Goal: Information Seeking & Learning: Learn about a topic

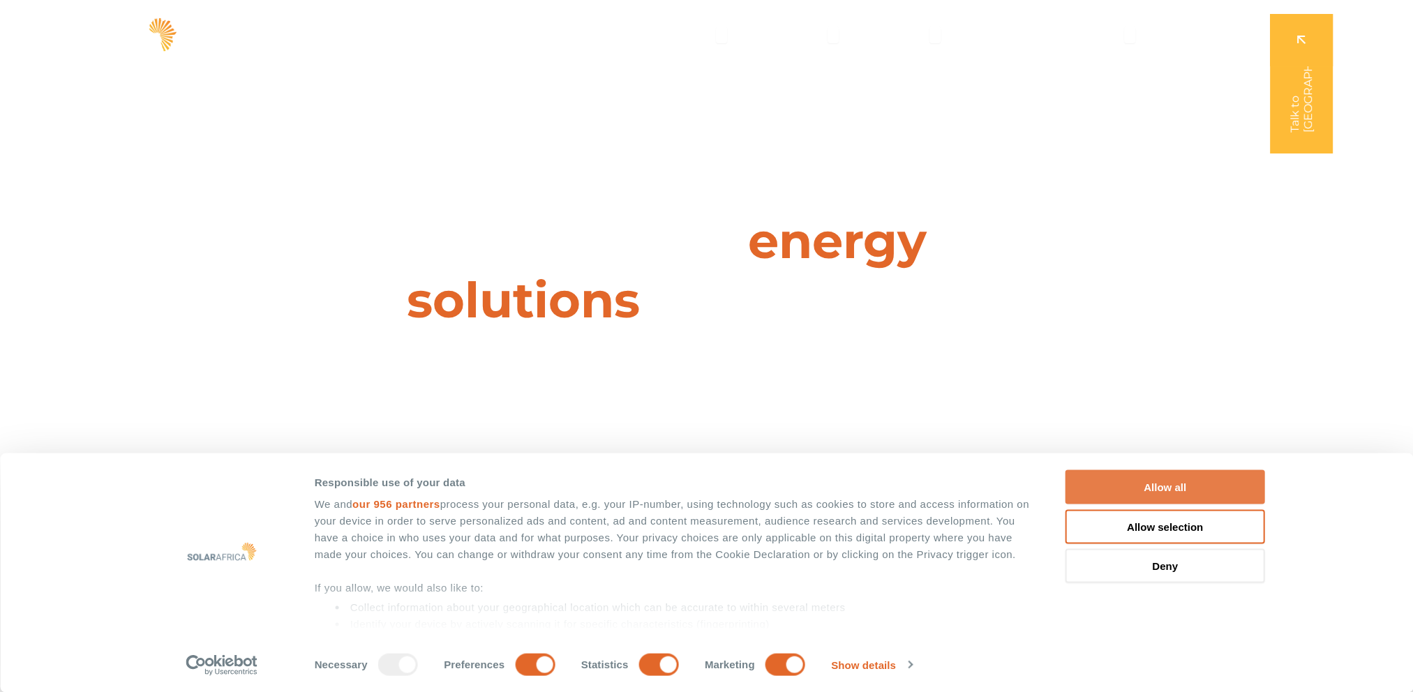
click at [1175, 494] on button "Allow all" at bounding box center [1165, 487] width 200 height 34
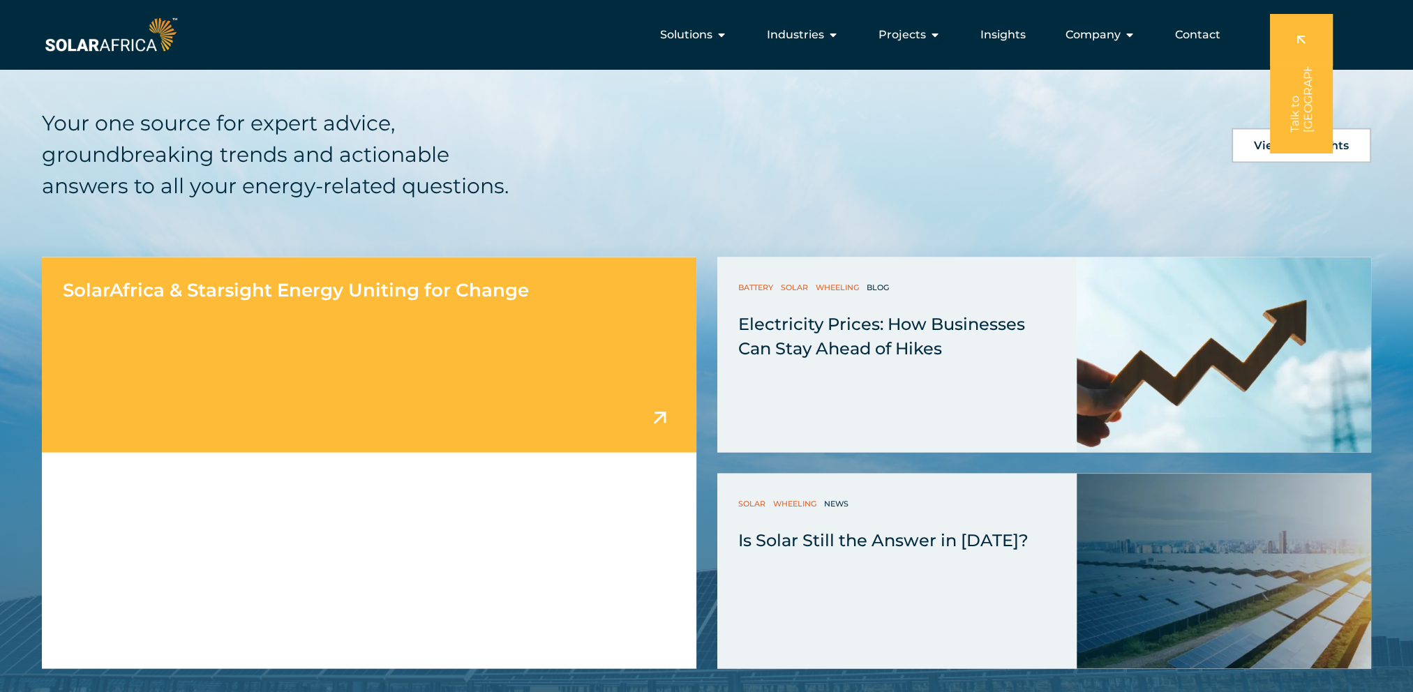
scroll to position [3139, 0]
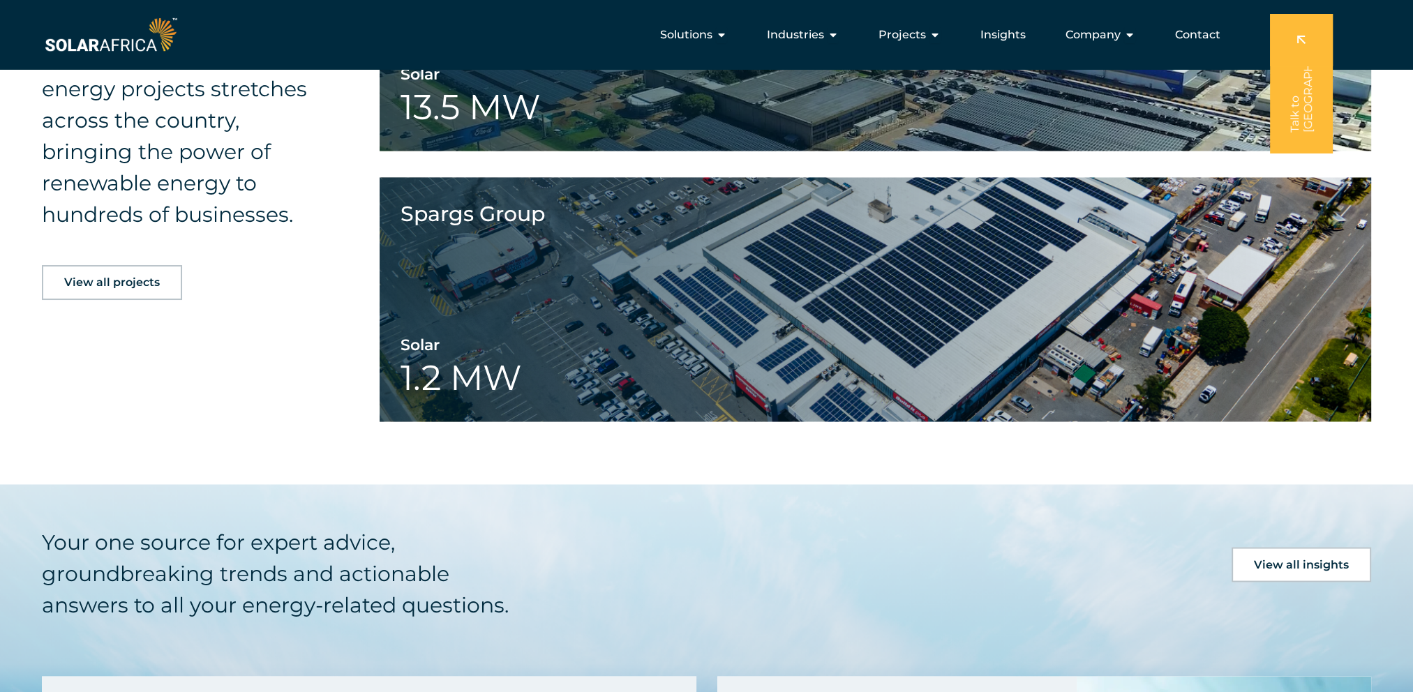
click at [133, 277] on span "View all projects" at bounding box center [112, 282] width 96 height 11
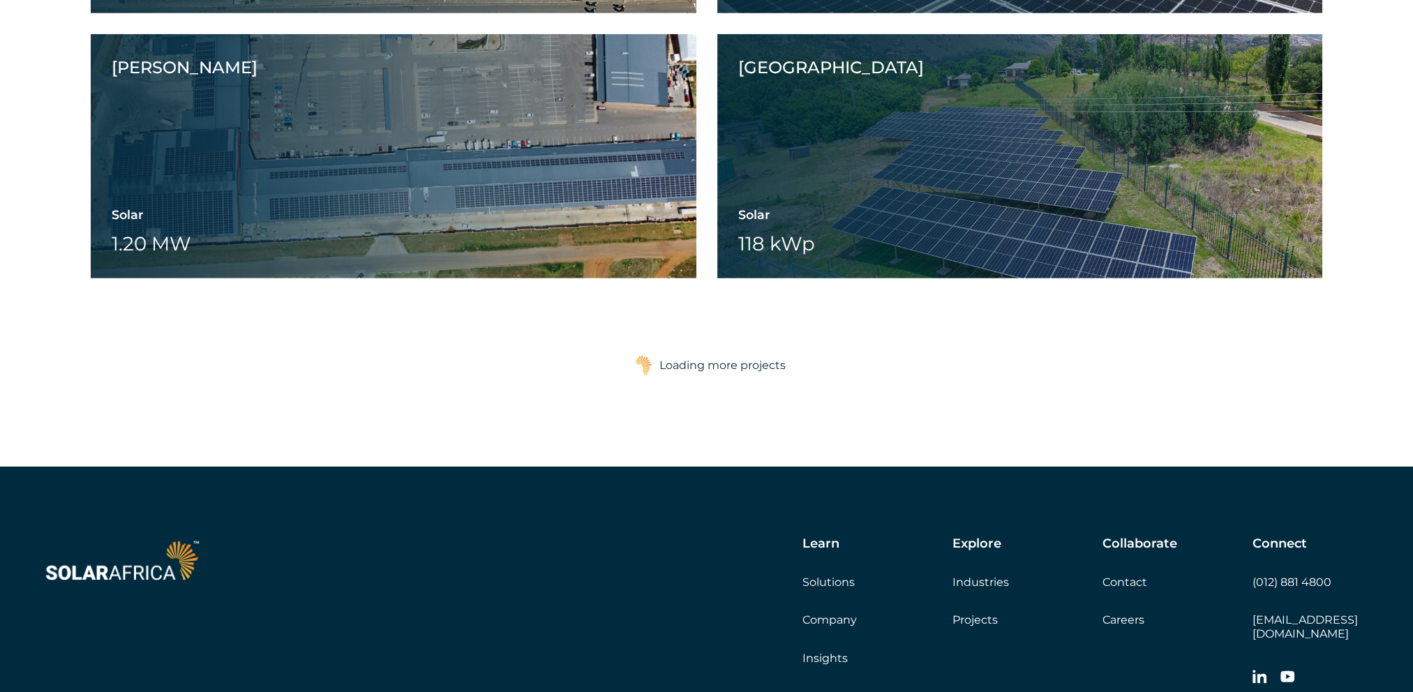
scroll to position [5441, 0]
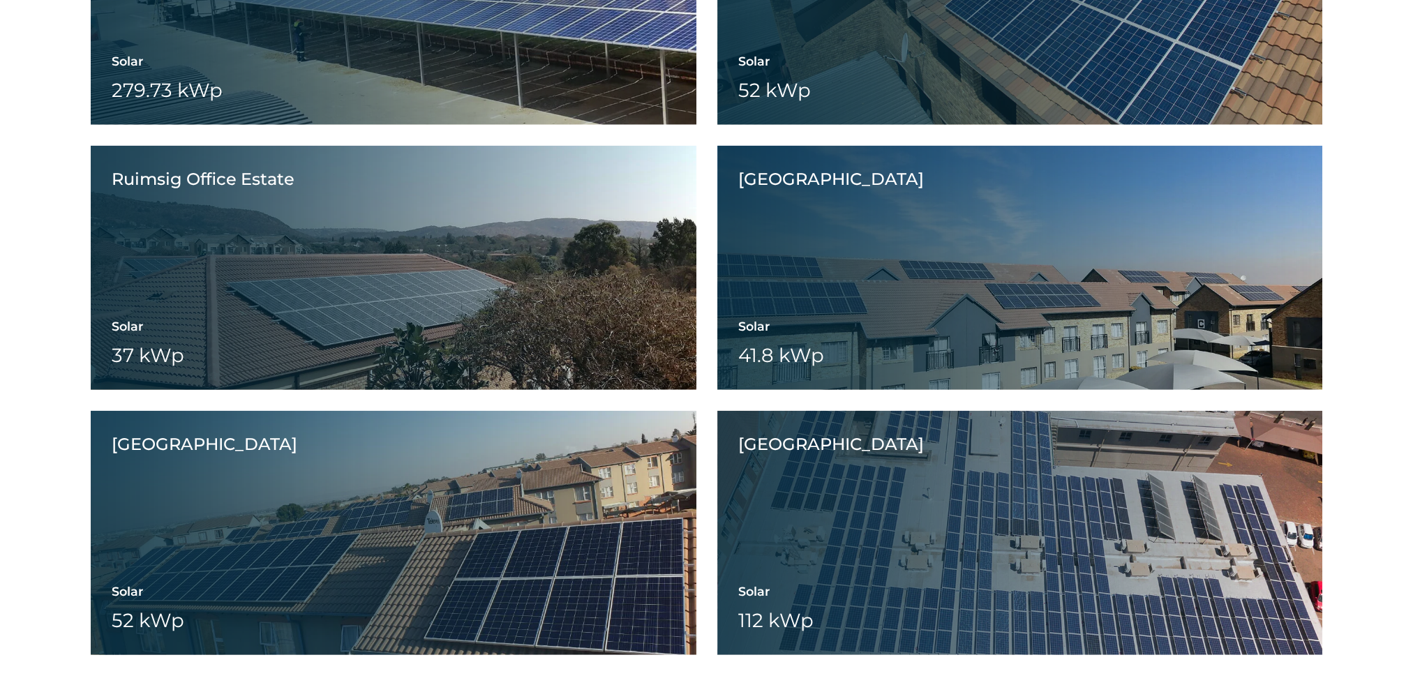
scroll to position [11441, 0]
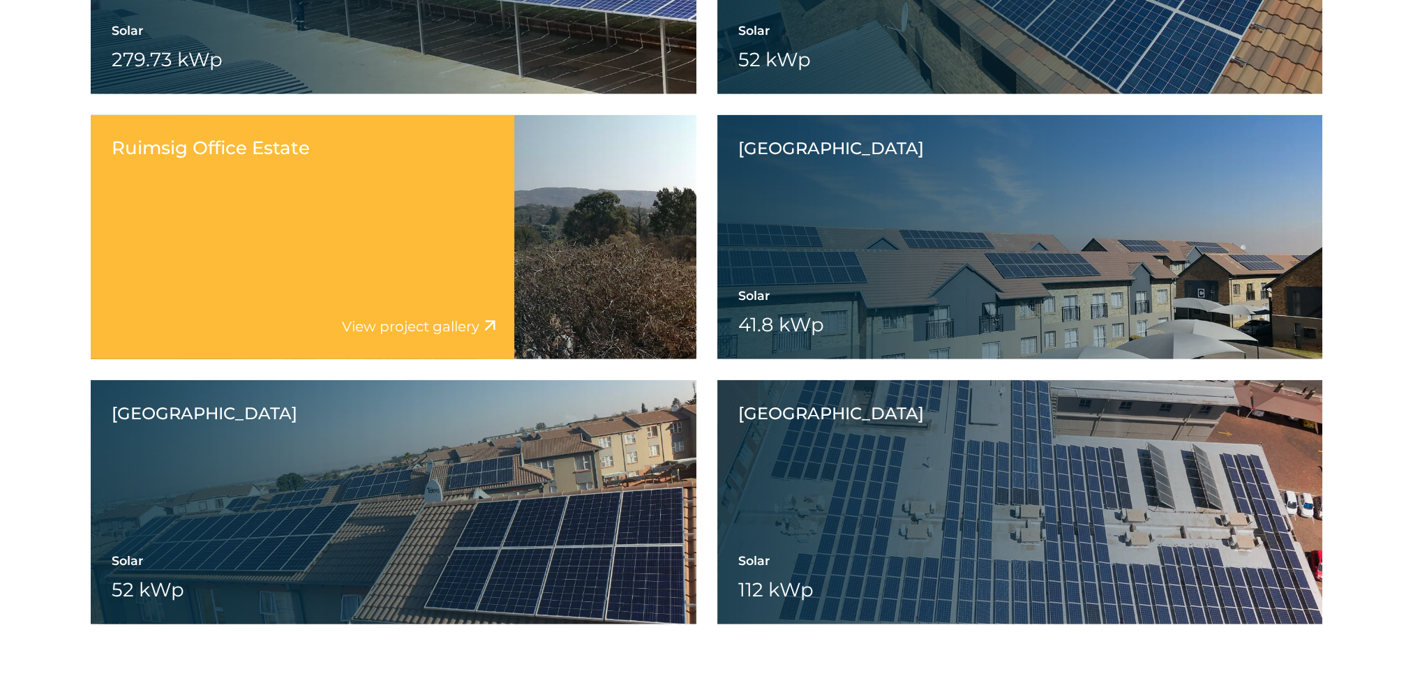
click at [410, 237] on div "Ruimsig Office Estate View project video View project gallery" at bounding box center [302, 237] width 423 height 244
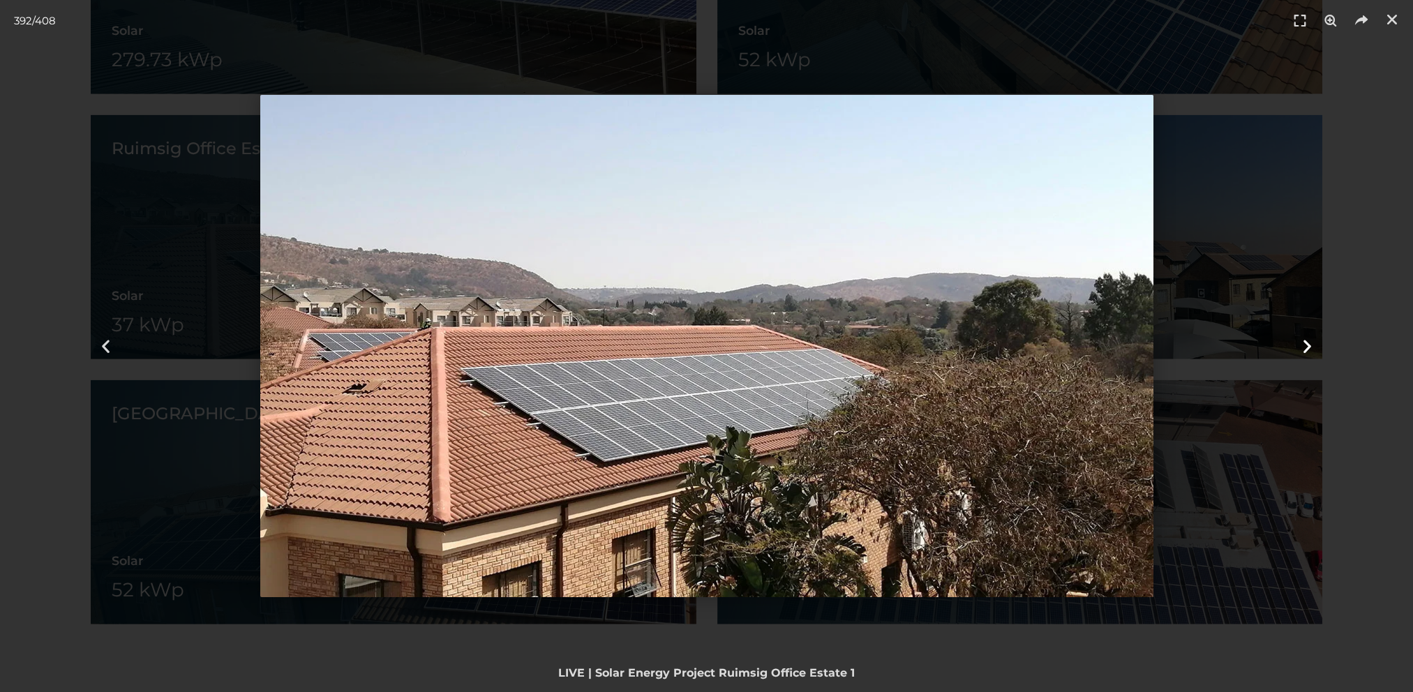
click at [1300, 342] on icon "Next slide" at bounding box center [1306, 346] width 17 height 17
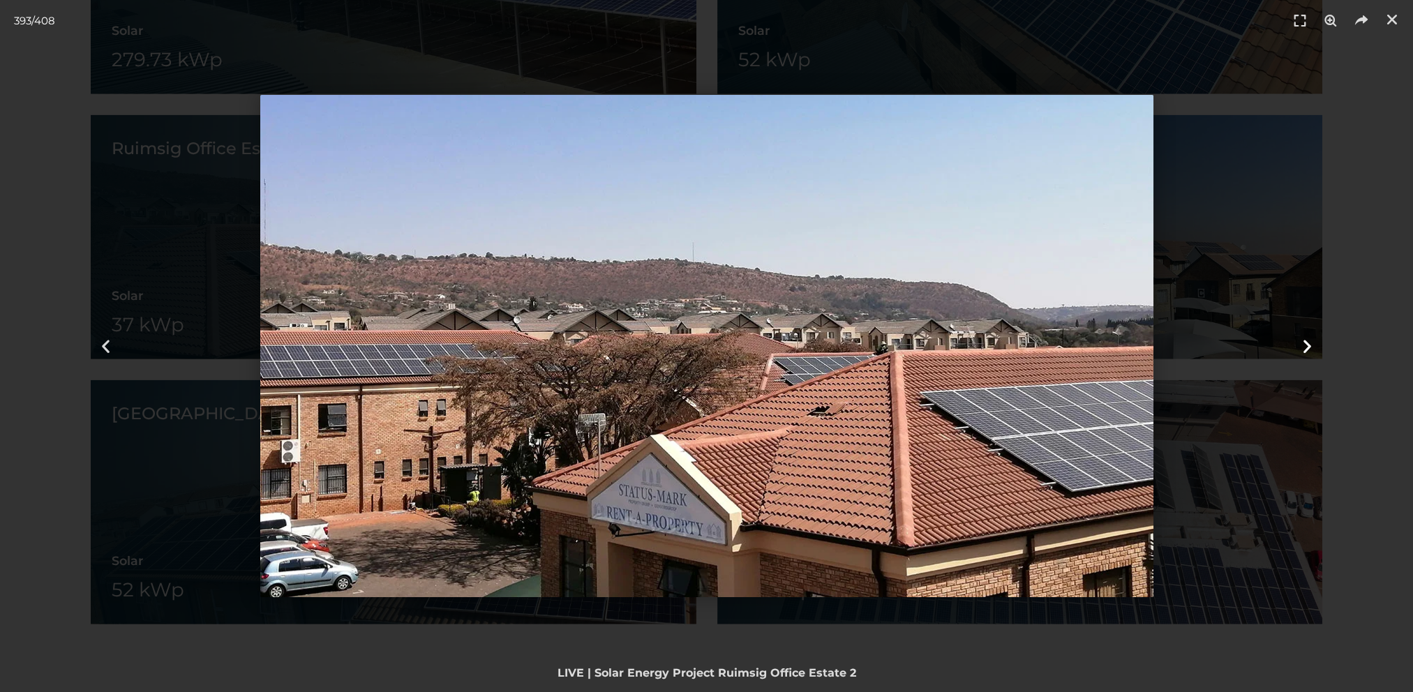
click at [1300, 346] on icon "Next slide" at bounding box center [1306, 346] width 17 height 17
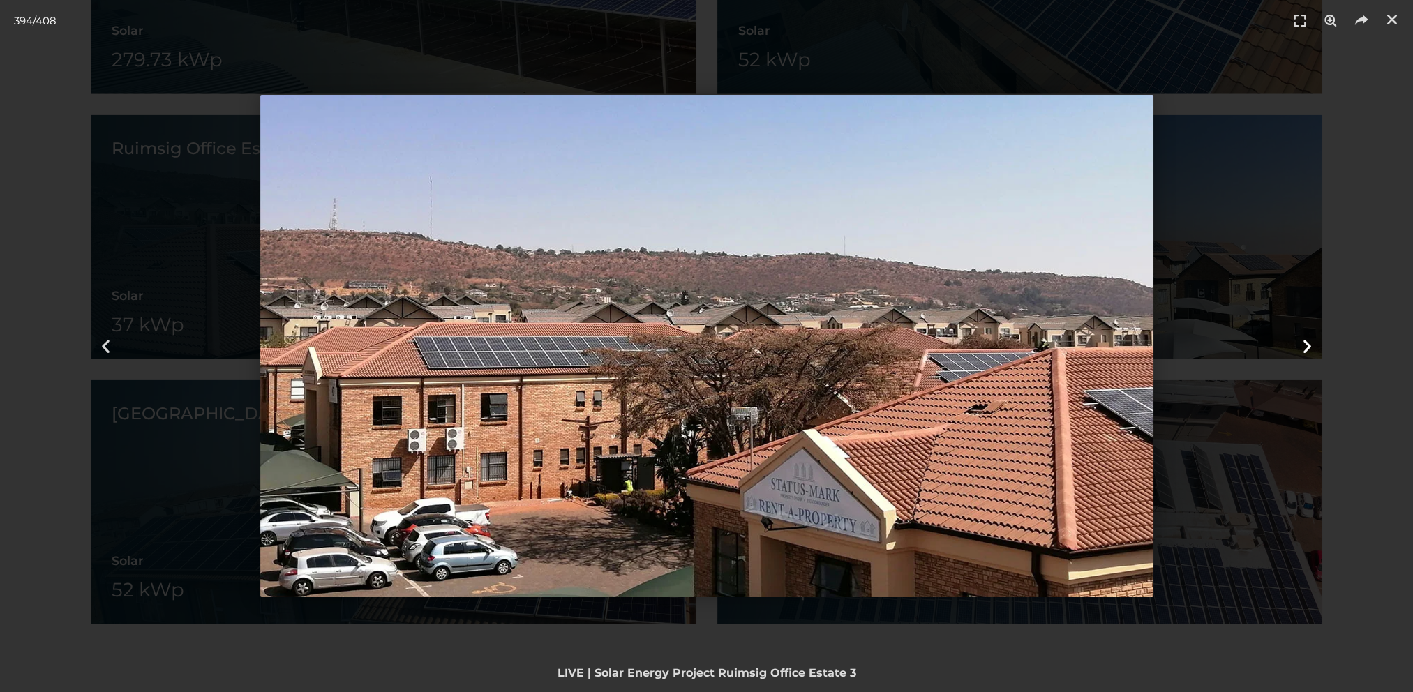
click at [1300, 346] on icon "Next slide" at bounding box center [1306, 346] width 17 height 17
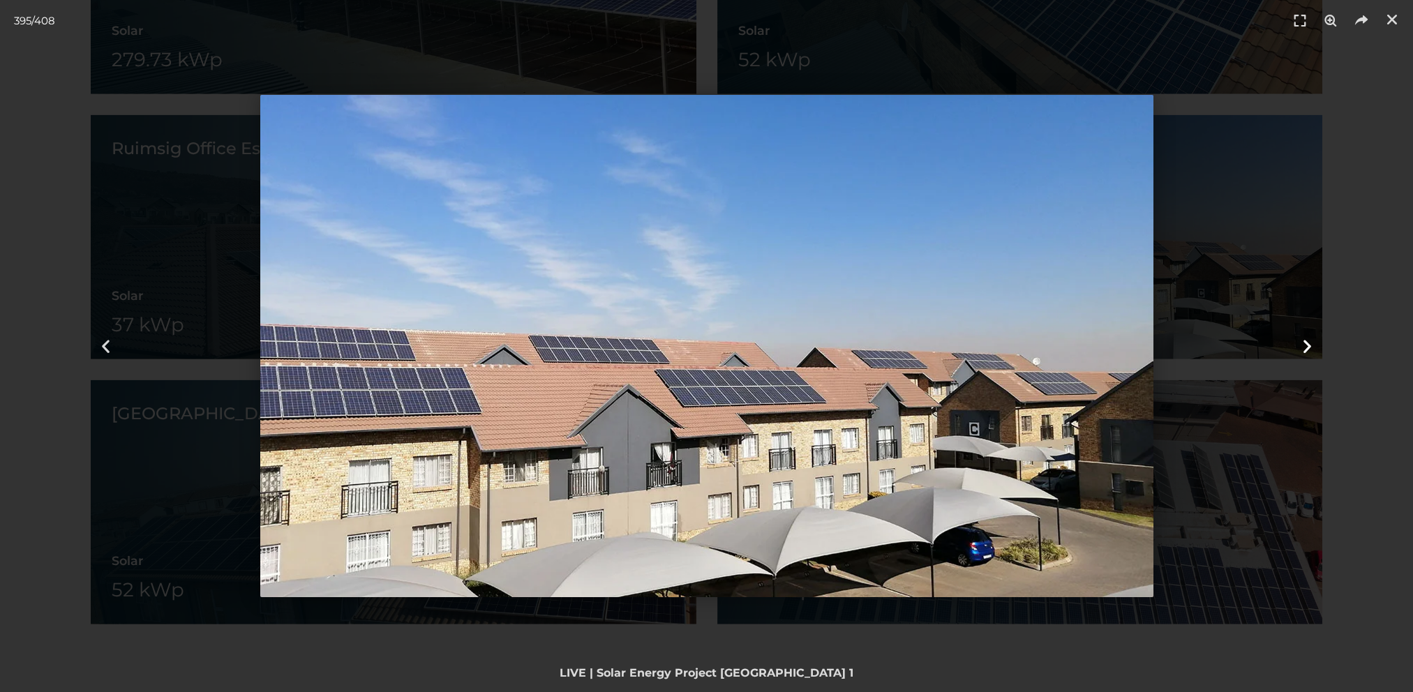
click at [1300, 346] on icon "Next slide" at bounding box center [1306, 346] width 17 height 17
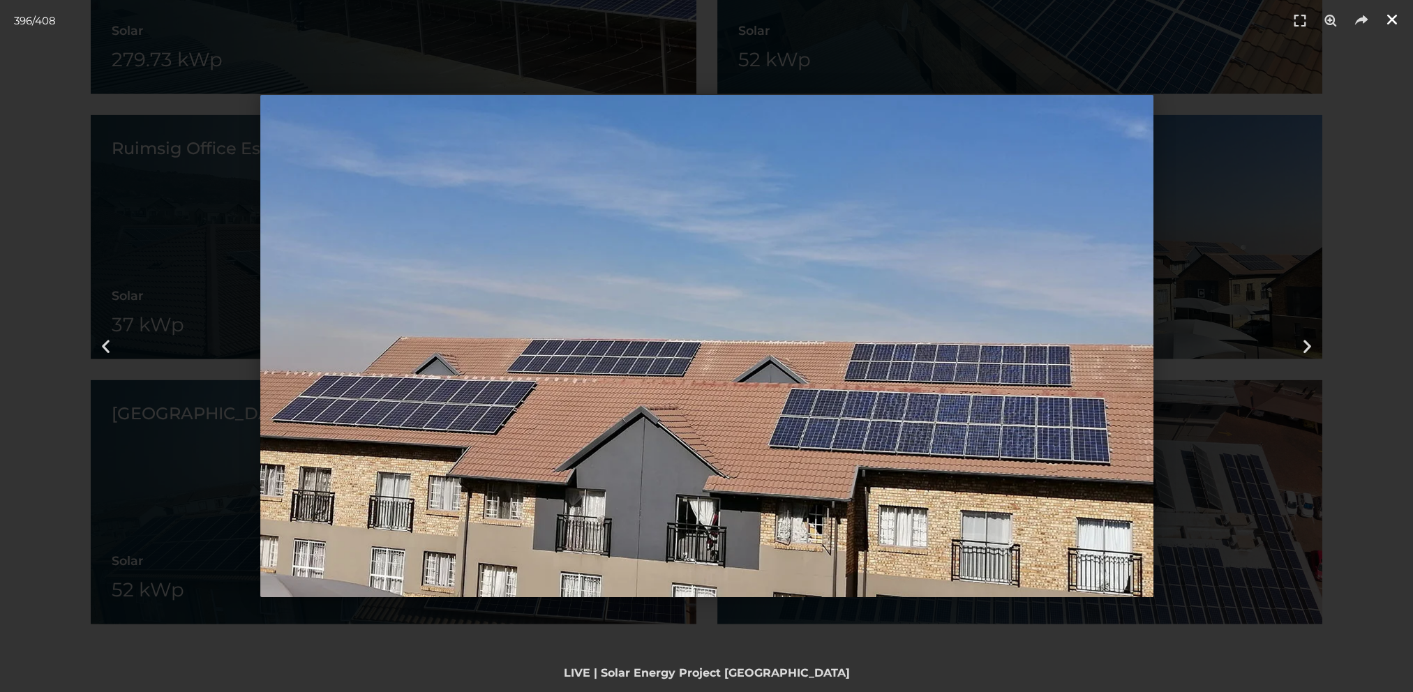
click at [1394, 13] on icon "Close (Esc)" at bounding box center [1392, 20] width 14 height 14
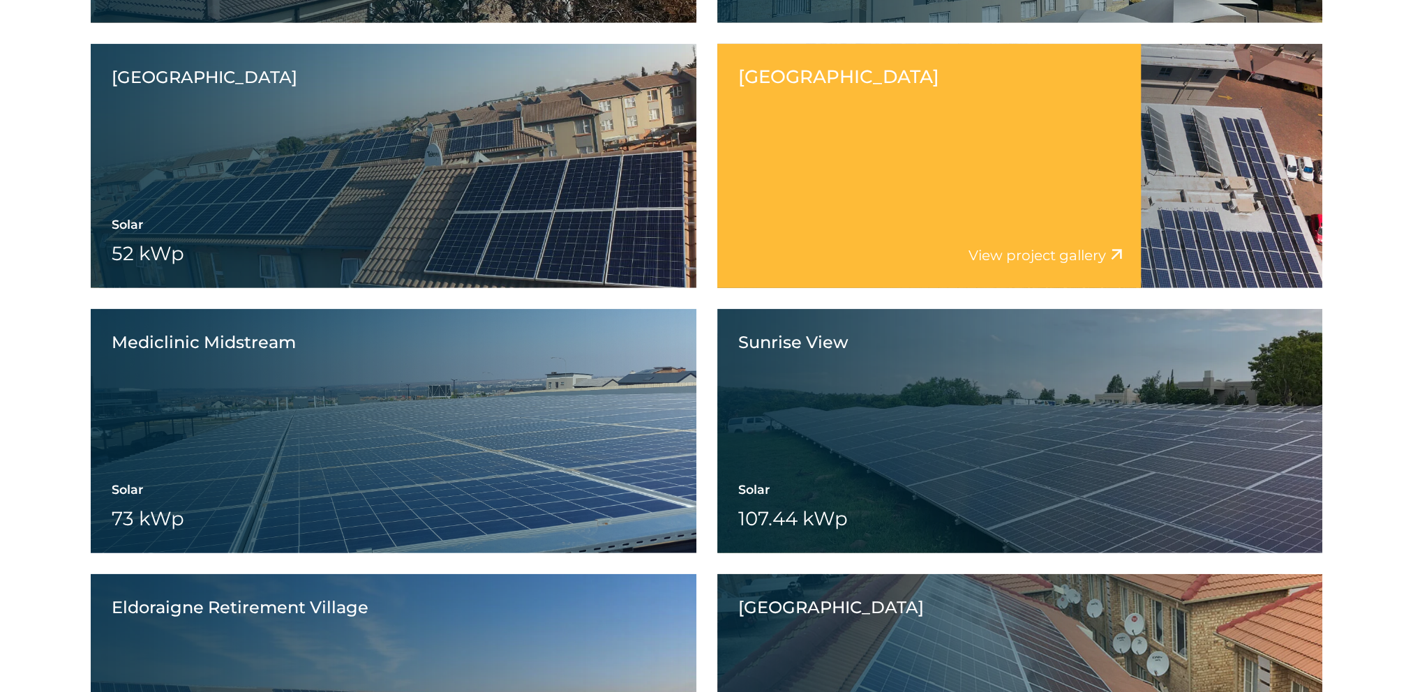
scroll to position [11789, 0]
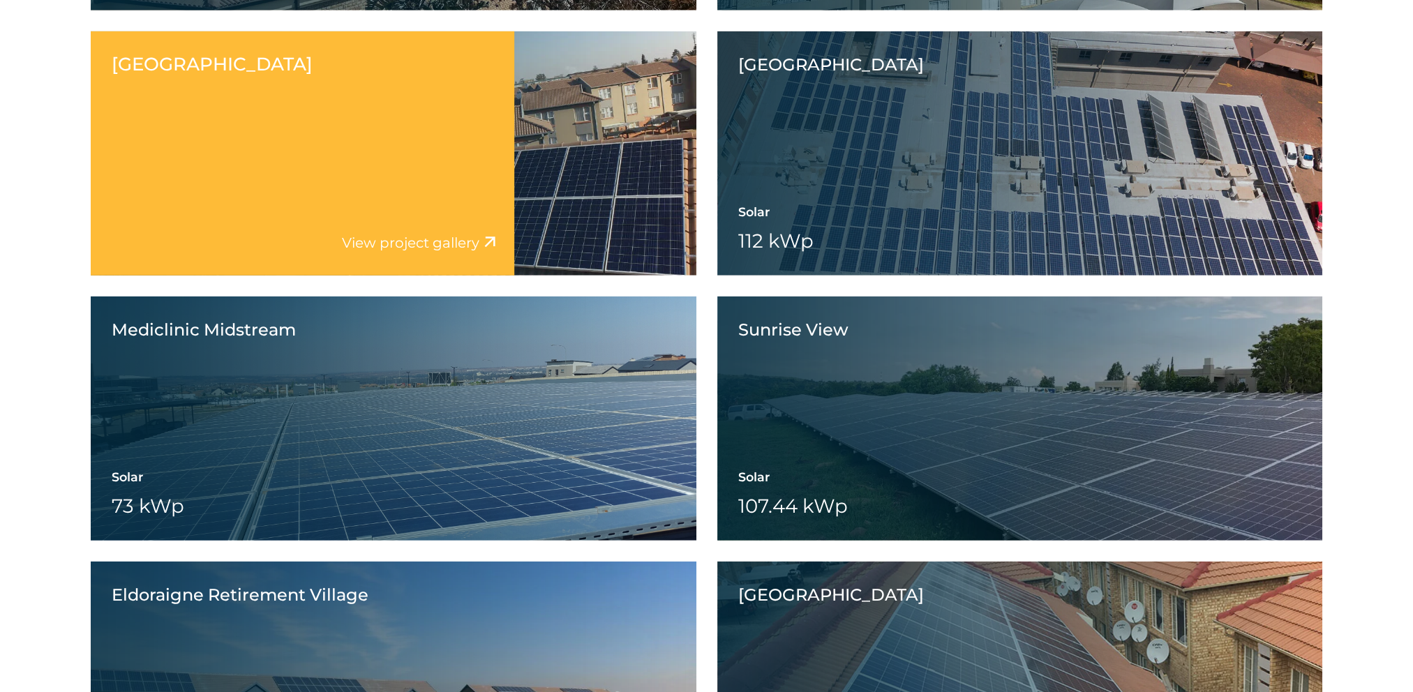
click at [515, 216] on div "Solar 52 kWp Battery Wheeling" at bounding box center [394, 229] width 564 height 50
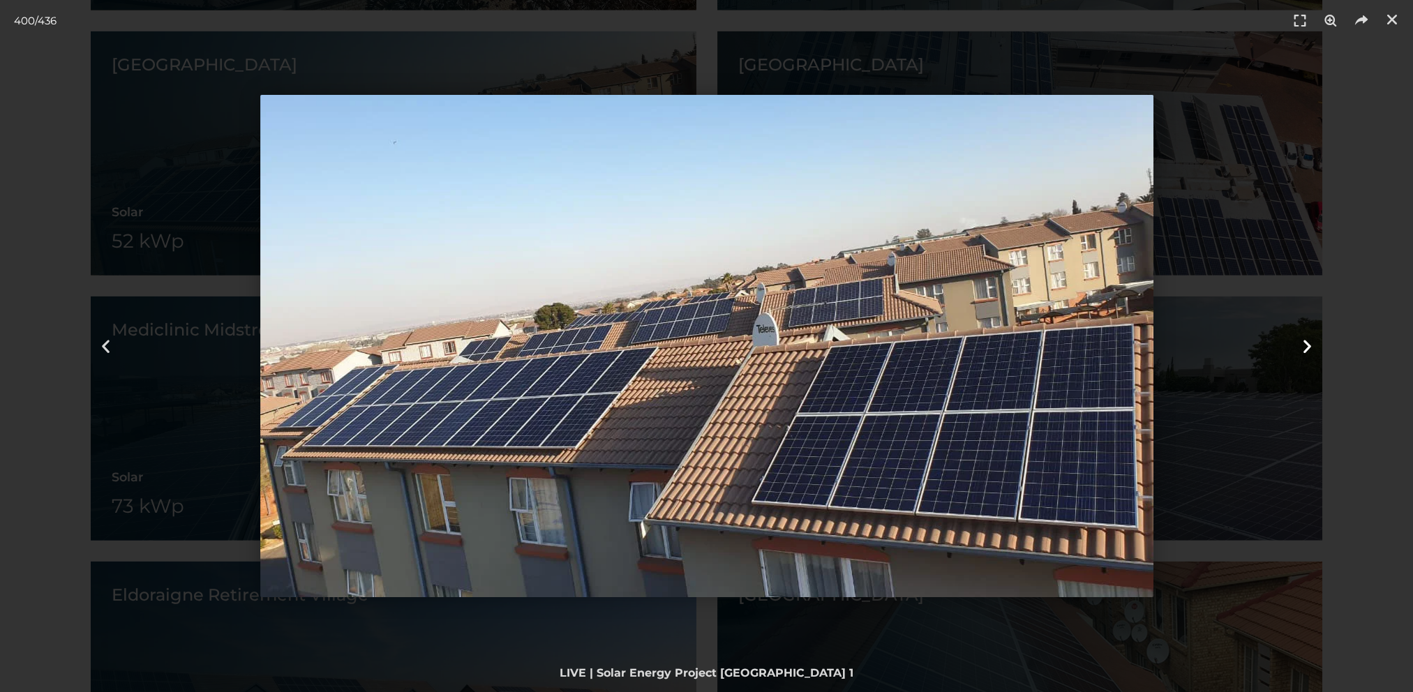
click at [1311, 344] on icon "Next slide" at bounding box center [1306, 346] width 17 height 17
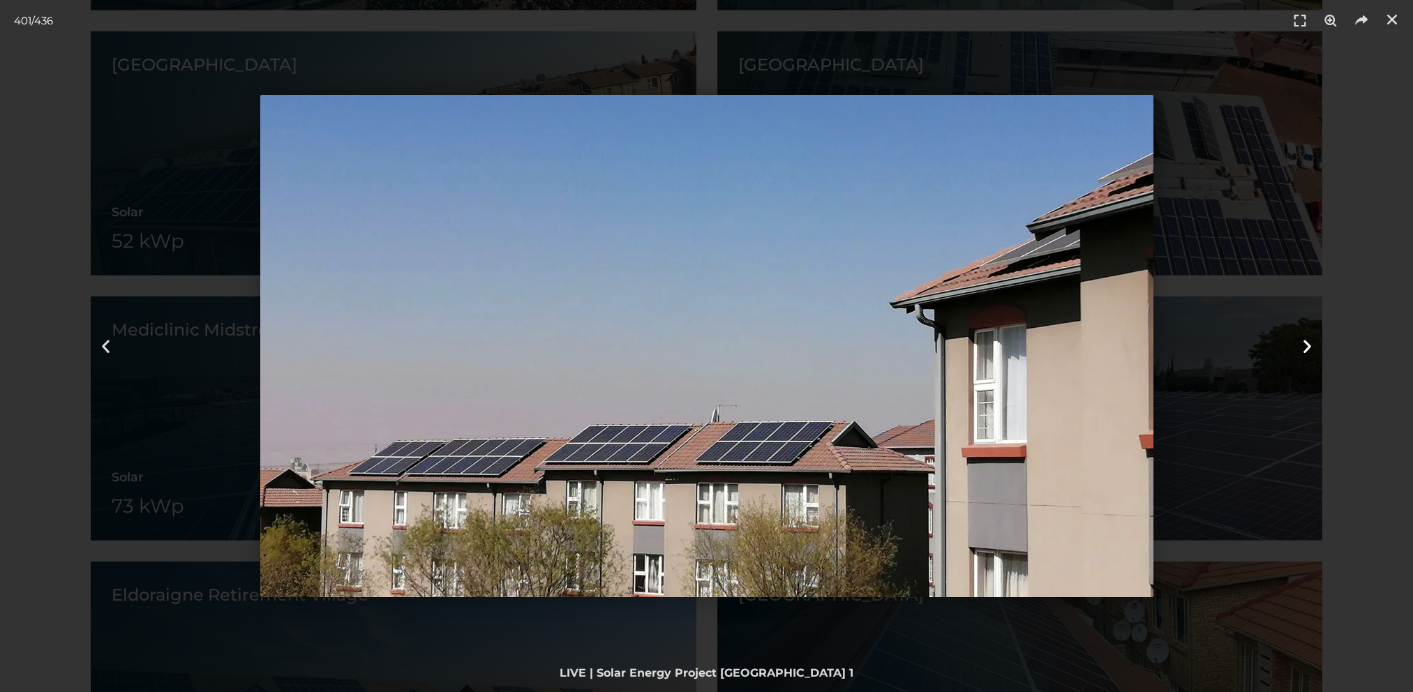
click at [1311, 344] on icon "Next slide" at bounding box center [1306, 346] width 17 height 17
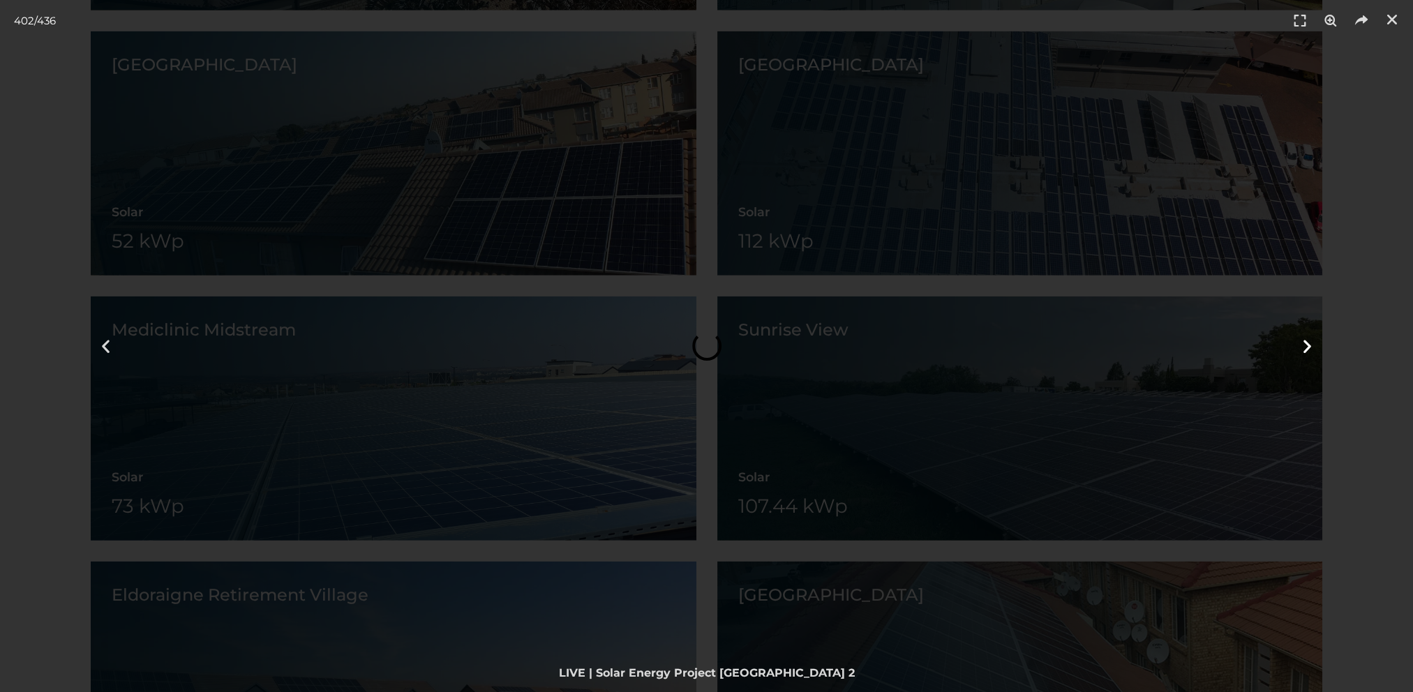
click at [1311, 344] on icon "Next slide" at bounding box center [1306, 346] width 17 height 17
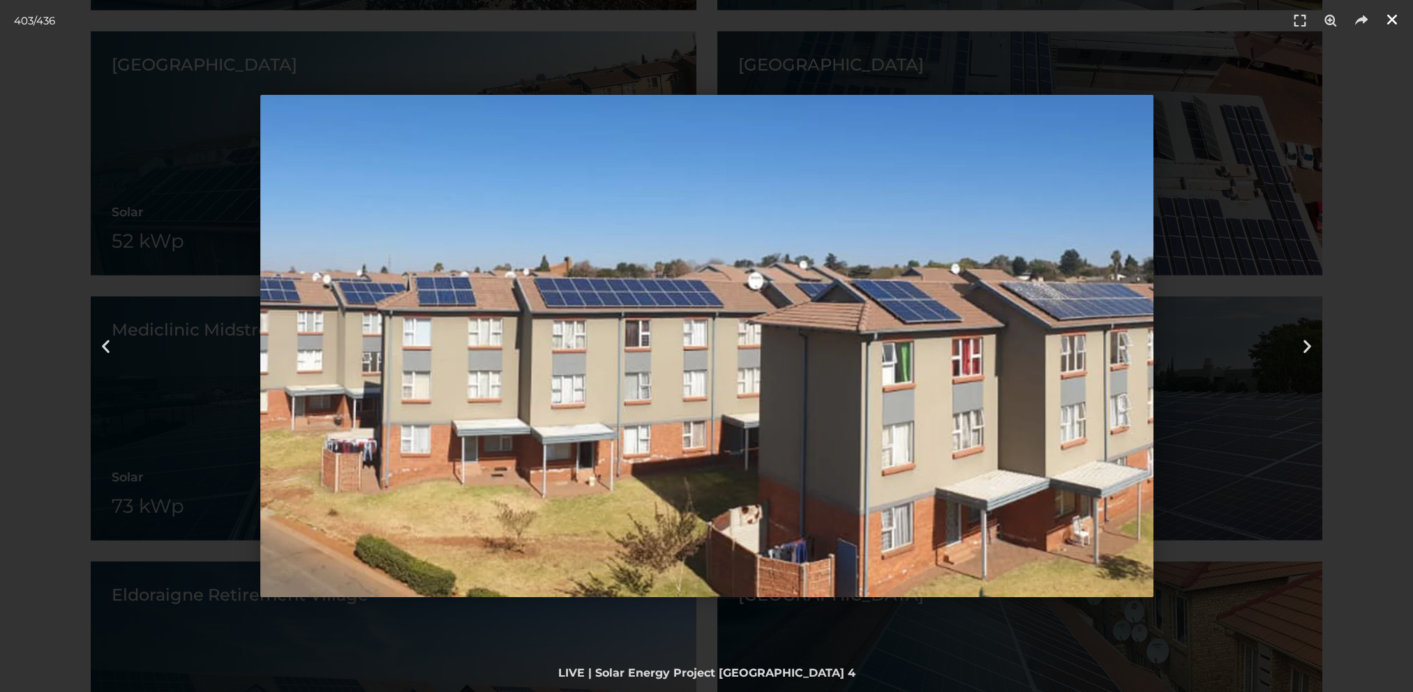
click at [1401, 15] on link "Close (Esc)" at bounding box center [1391, 19] width 21 height 21
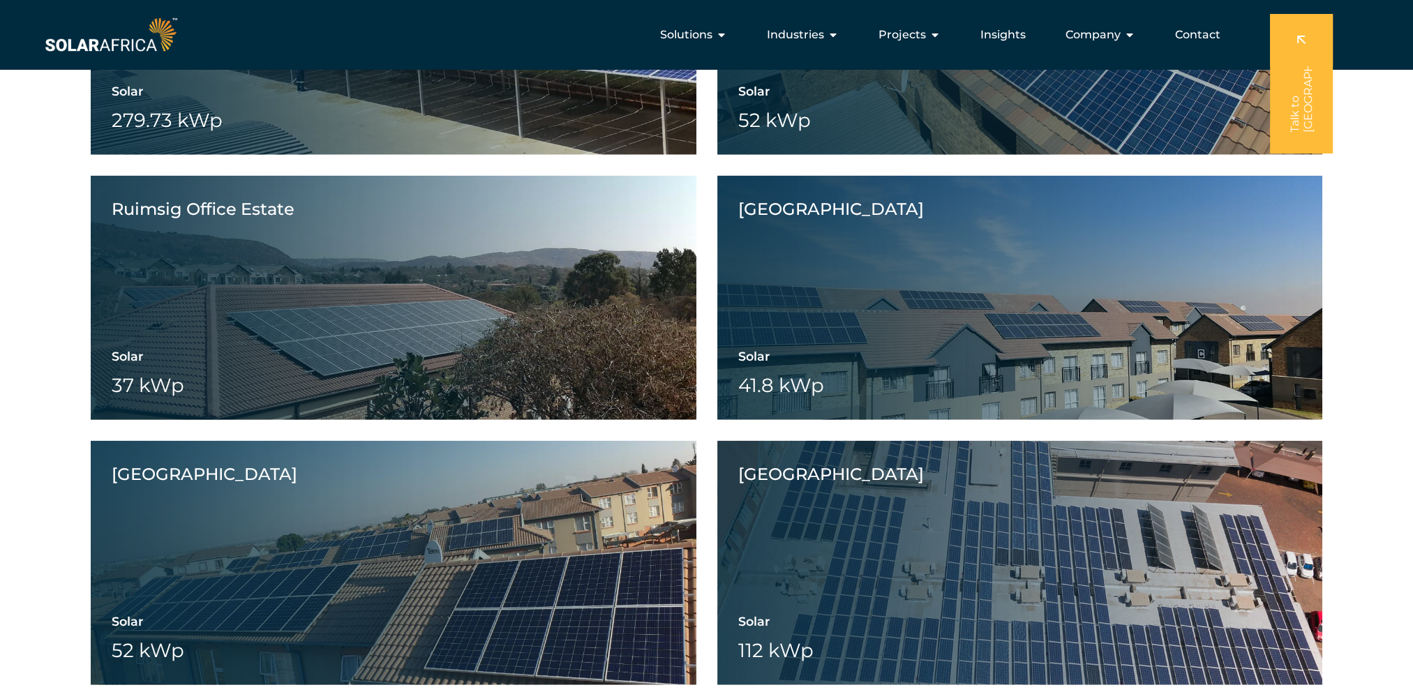
scroll to position [11371, 0]
